Goal: Task Accomplishment & Management: Use online tool/utility

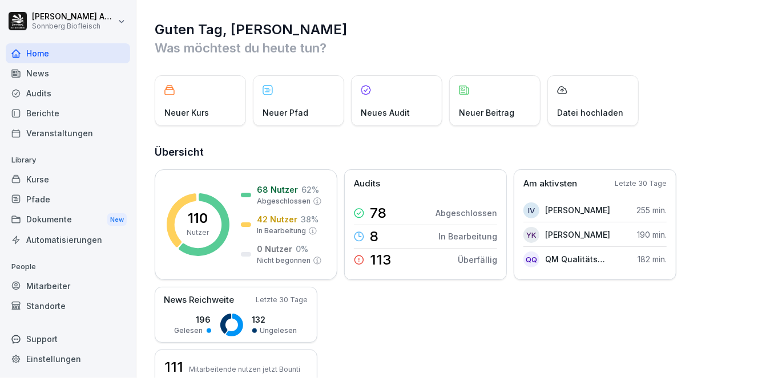
click at [68, 289] on div "Mitarbeiter" at bounding box center [68, 286] width 124 height 20
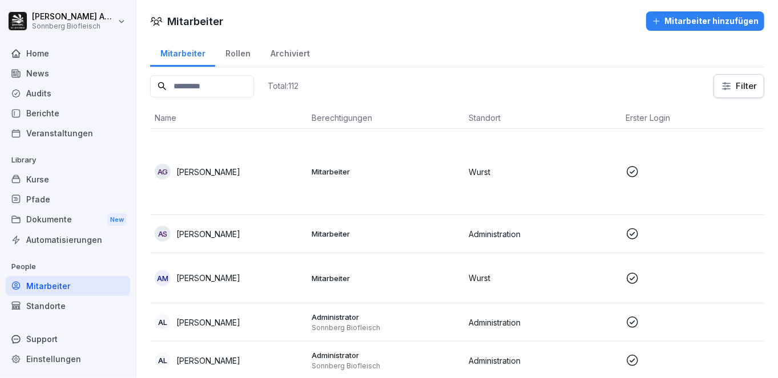
click at [232, 47] on div "Rollen" at bounding box center [237, 52] width 45 height 29
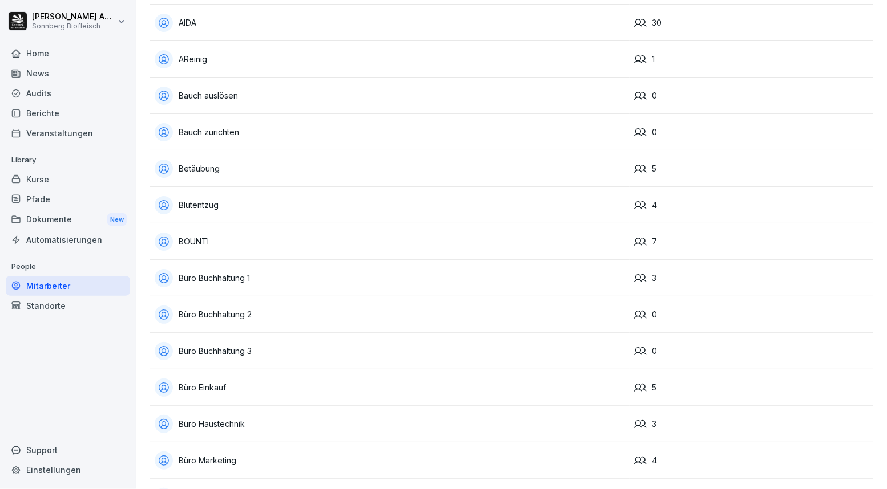
scroll to position [342, 0]
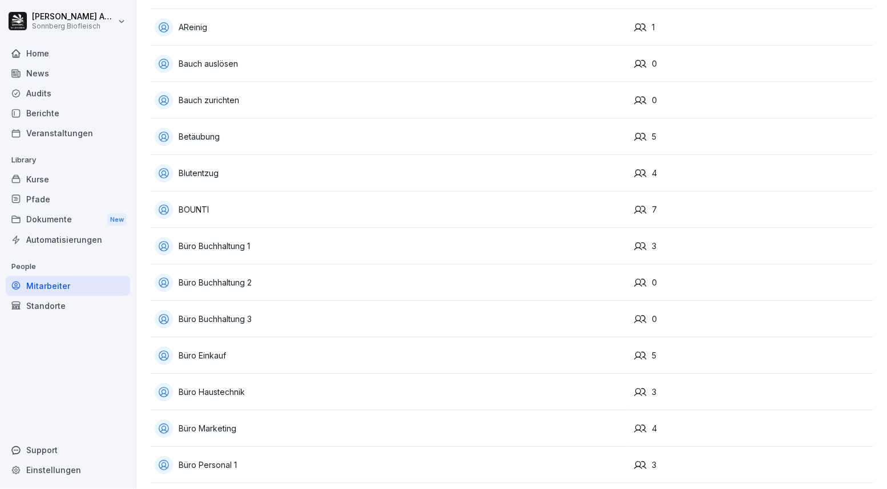
click at [66, 93] on div "Audits" at bounding box center [68, 93] width 124 height 20
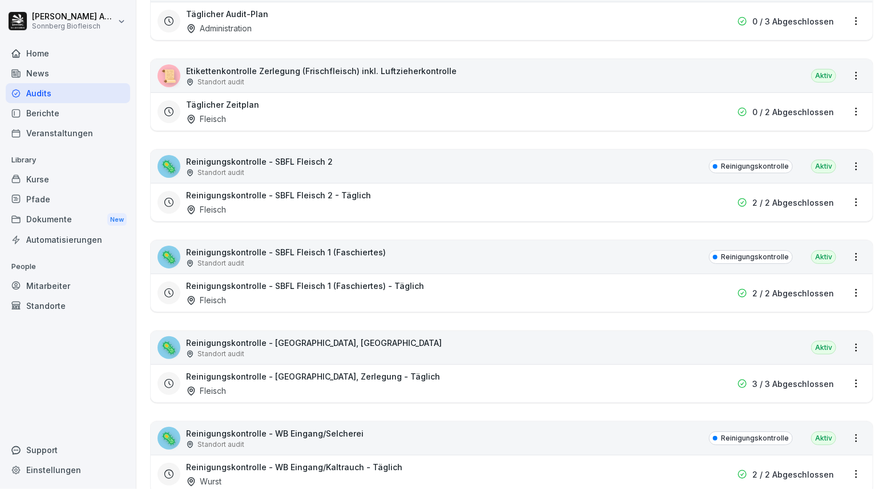
scroll to position [11, 0]
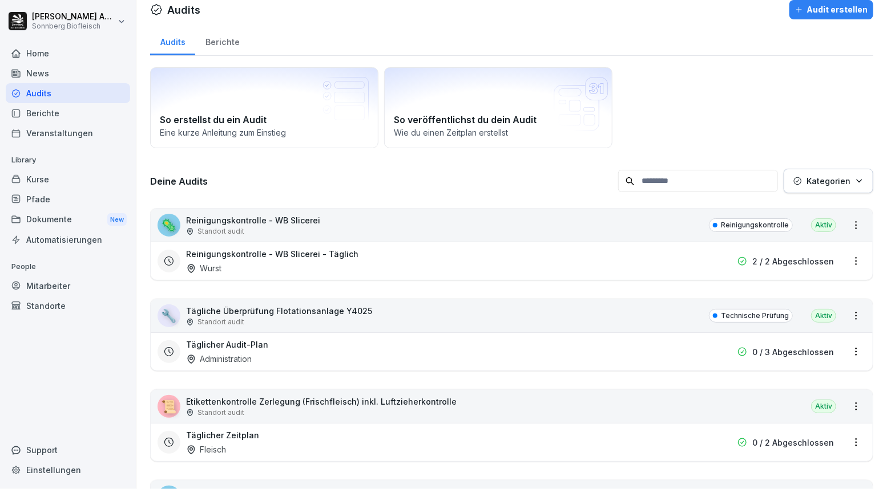
click at [62, 179] on div "Kurse" at bounding box center [68, 179] width 124 height 20
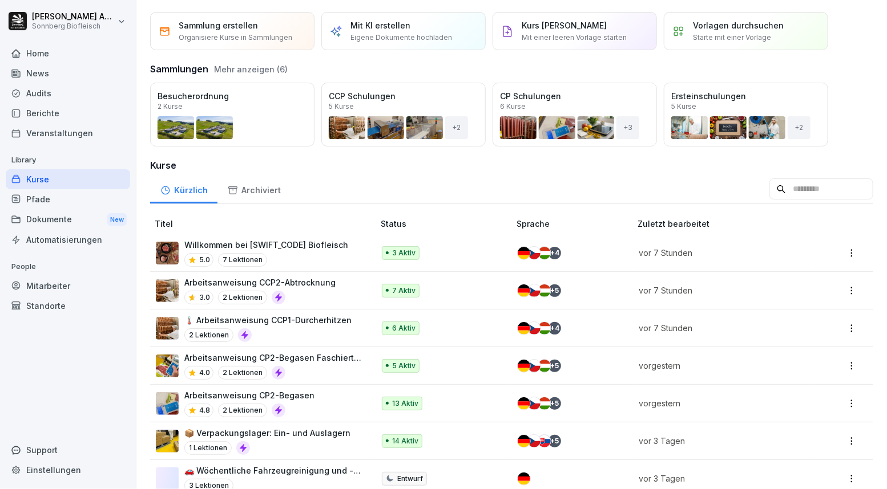
scroll to position [114, 0]
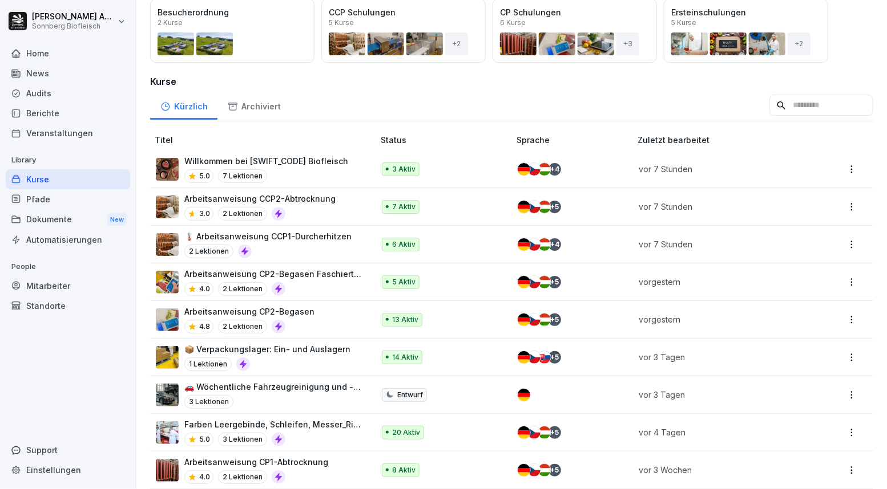
click at [314, 362] on div "1 Lektionen" at bounding box center [267, 365] width 166 height 14
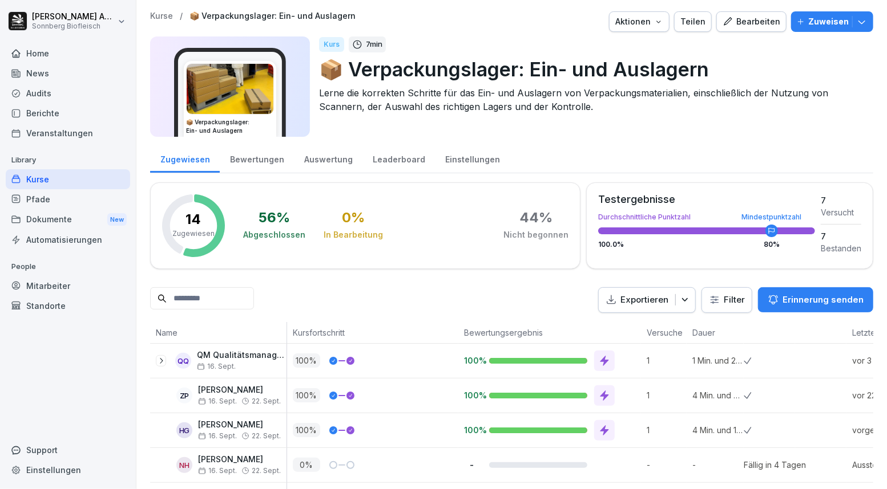
click at [856, 26] on icon "button" at bounding box center [861, 21] width 11 height 11
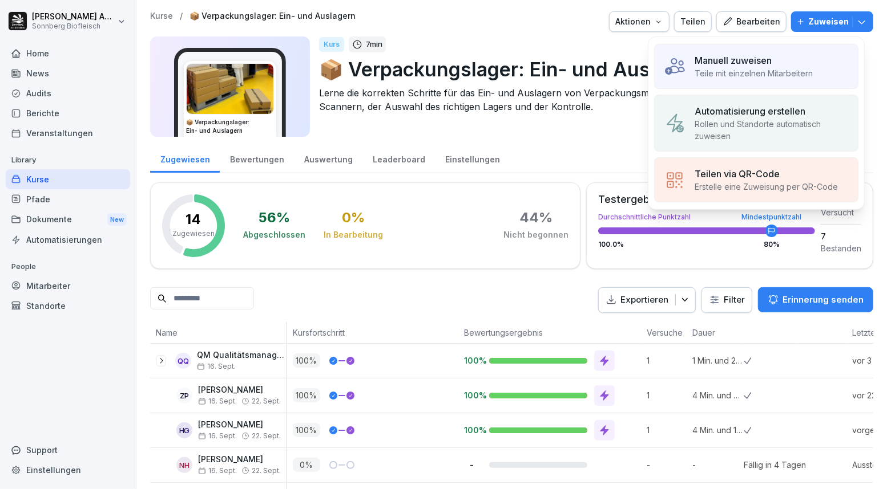
click at [769, 117] on p "Automatisierung erstellen" at bounding box center [749, 111] width 111 height 14
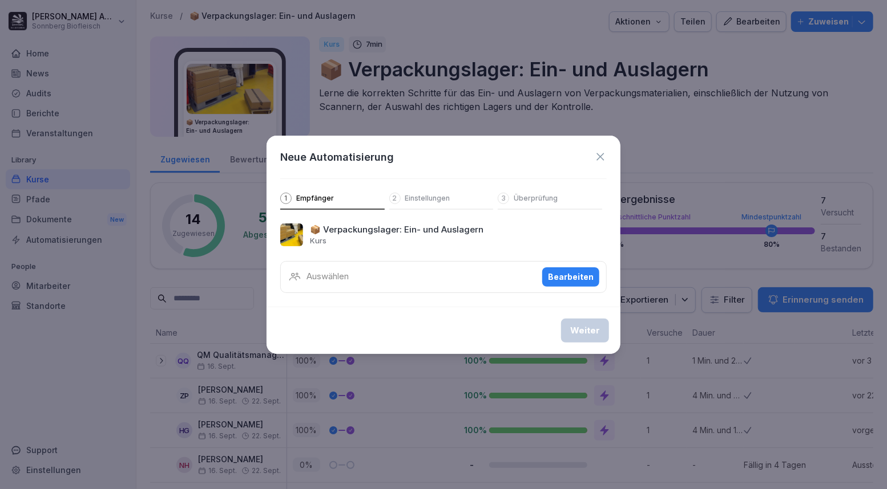
click at [579, 281] on div "Bearbeiten" at bounding box center [571, 277] width 46 height 13
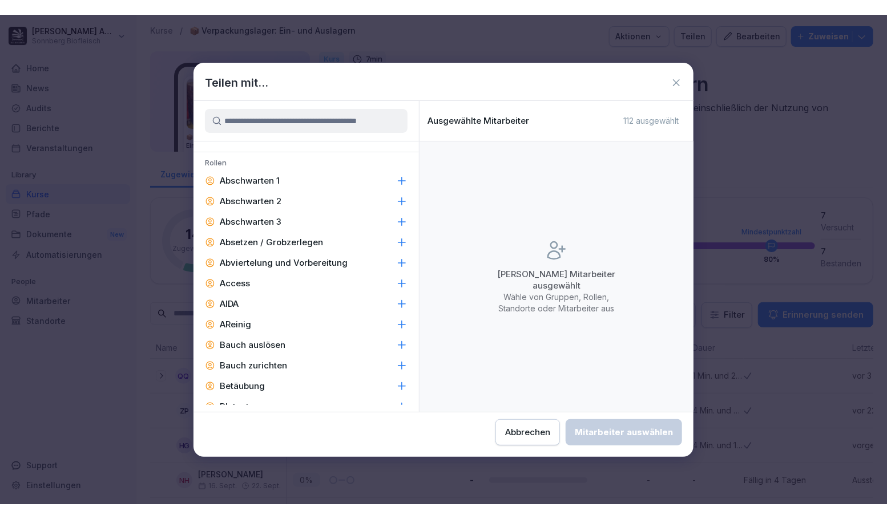
scroll to position [228, 0]
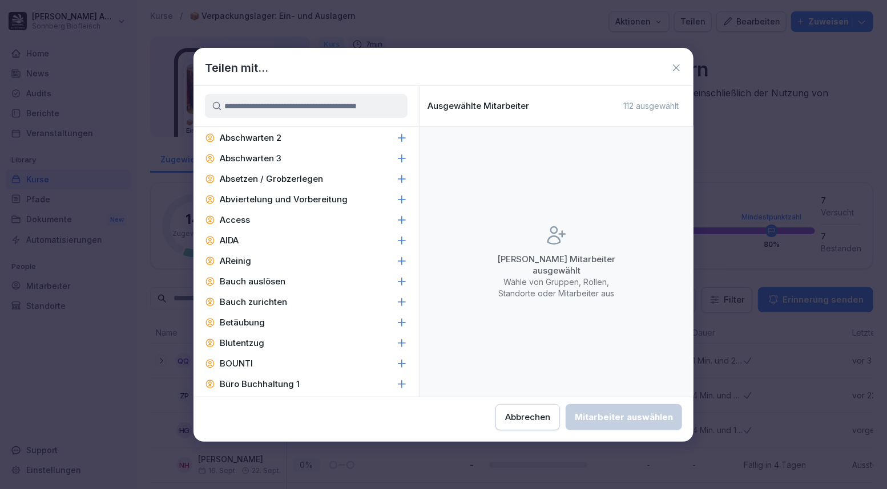
click at [398, 199] on icon at bounding box center [401, 199] width 7 height 7
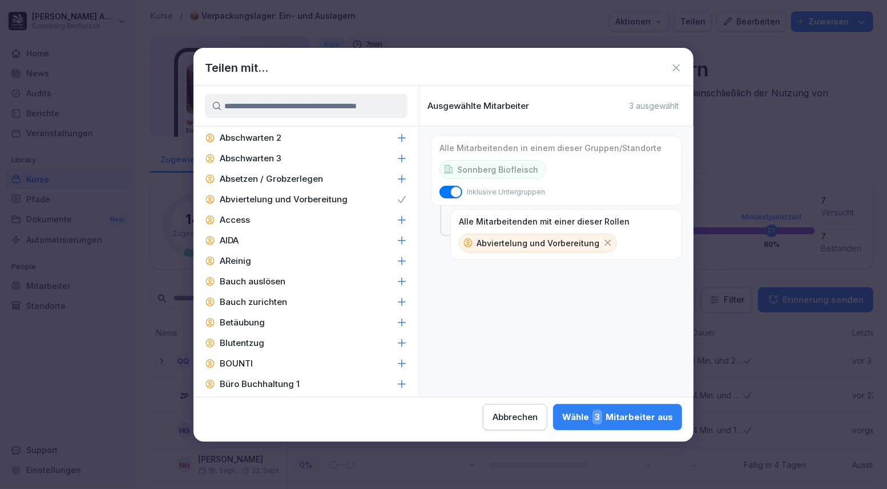
click at [633, 424] on div "Wähle 3 Mitarbeiter aus" at bounding box center [617, 417] width 111 height 15
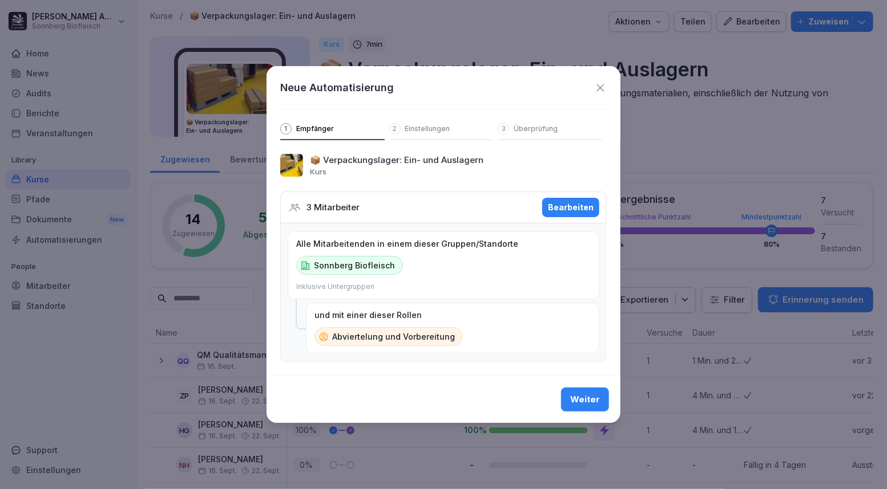
click at [585, 406] on div "Weiter" at bounding box center [585, 400] width 30 height 13
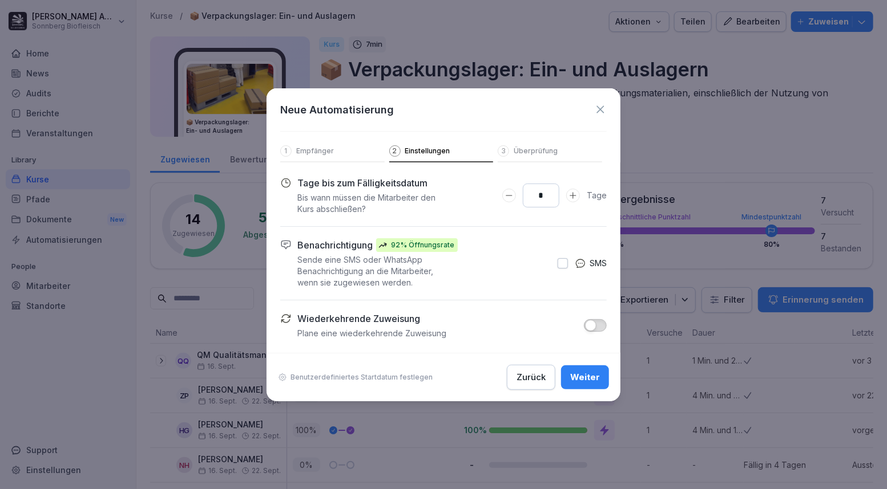
click at [604, 327] on button "button" at bounding box center [595, 325] width 23 height 13
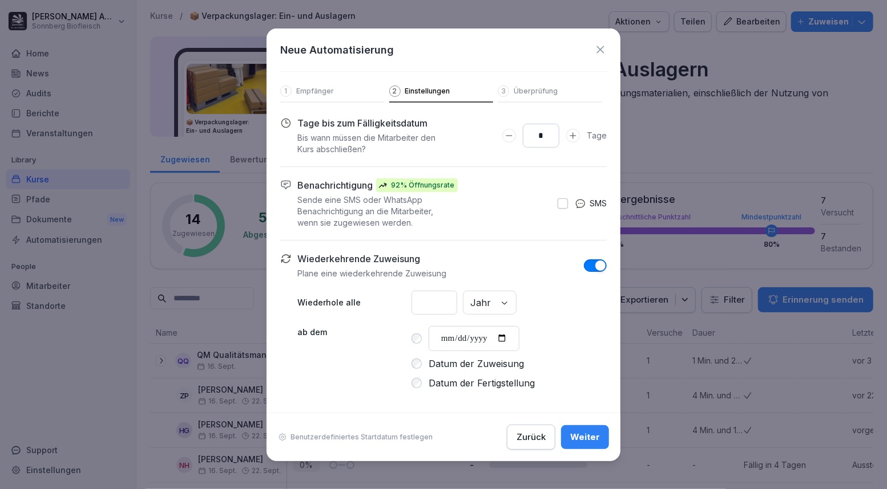
drag, startPoint x: 528, startPoint y: 440, endPoint x: 503, endPoint y: 440, distance: 25.1
click at [528, 440] on div "Zurück" at bounding box center [530, 437] width 29 height 13
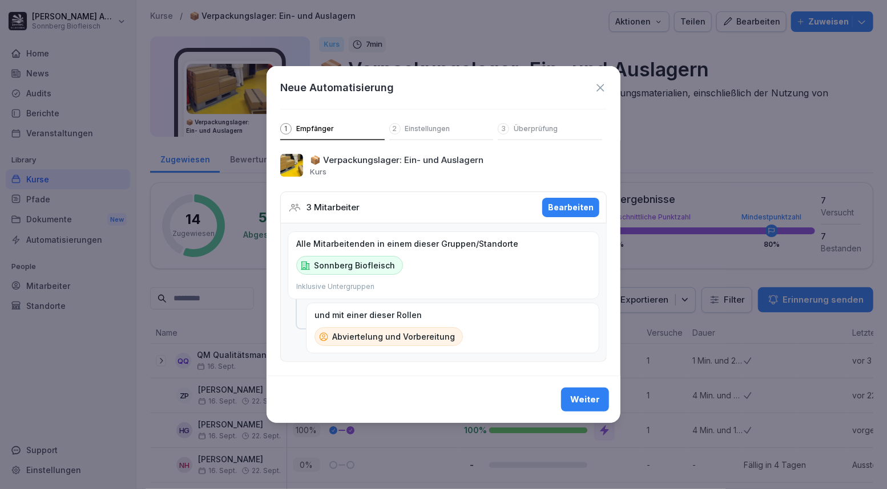
click at [604, 85] on icon at bounding box center [600, 88] width 13 height 13
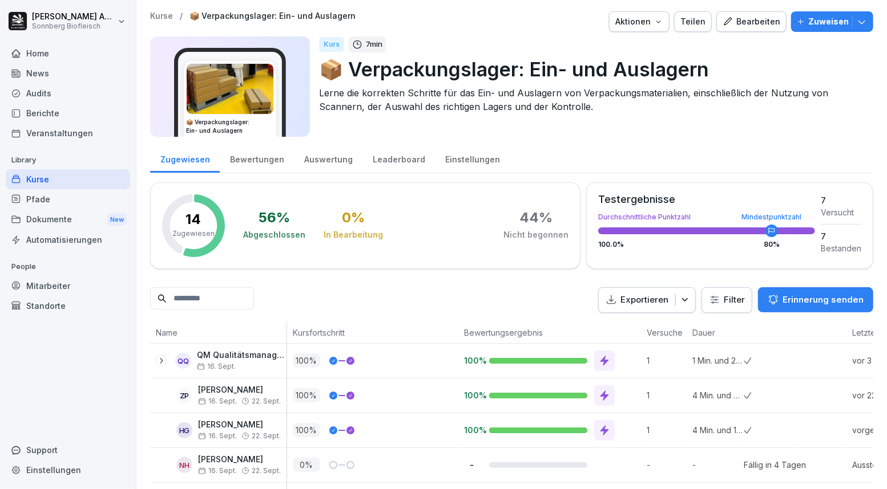
click at [66, 471] on div "Einstellungen" at bounding box center [68, 470] width 124 height 20
select select "**"
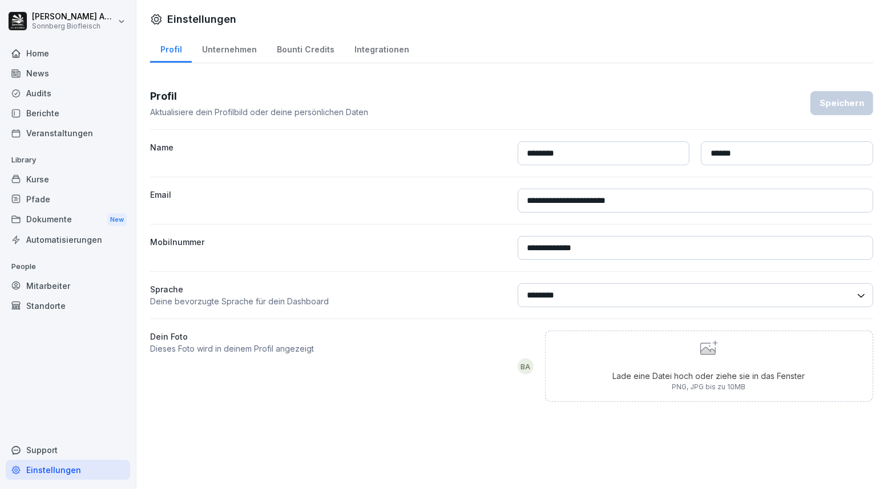
click at [383, 53] on div "Integrationen" at bounding box center [381, 48] width 75 height 29
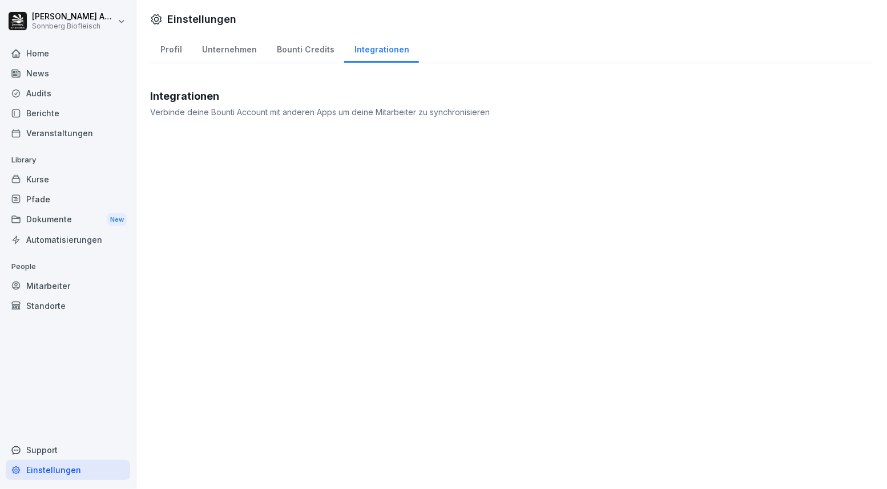
click at [52, 240] on div "Automatisierungen" at bounding box center [68, 240] width 124 height 20
